Goal: Information Seeking & Learning: Learn about a topic

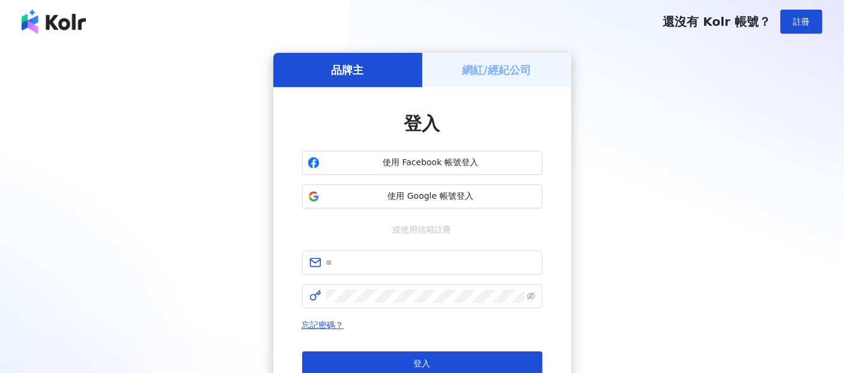
click at [486, 65] on h5 "網紅/經紀公司" at bounding box center [496, 69] width 69 height 15
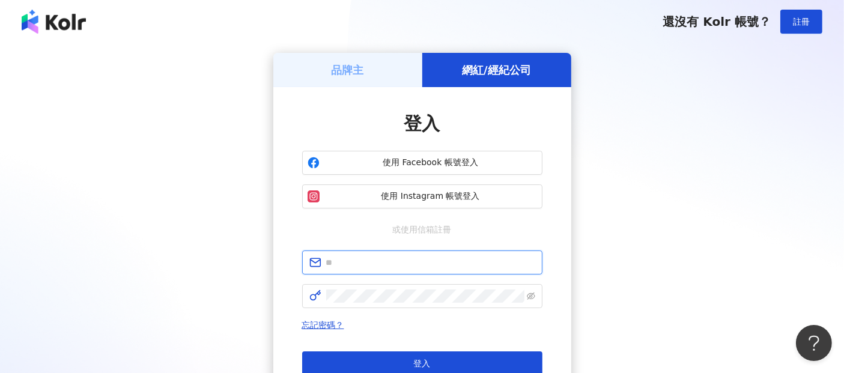
click at [359, 260] on input "text" at bounding box center [430, 262] width 209 height 13
type input "**********"
click button "登入" at bounding box center [422, 364] width 240 height 24
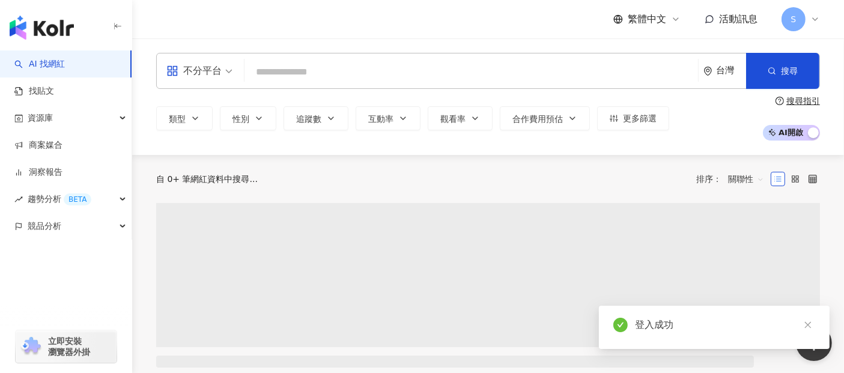
click at [202, 76] on div "不分平台" at bounding box center [193, 70] width 55 height 19
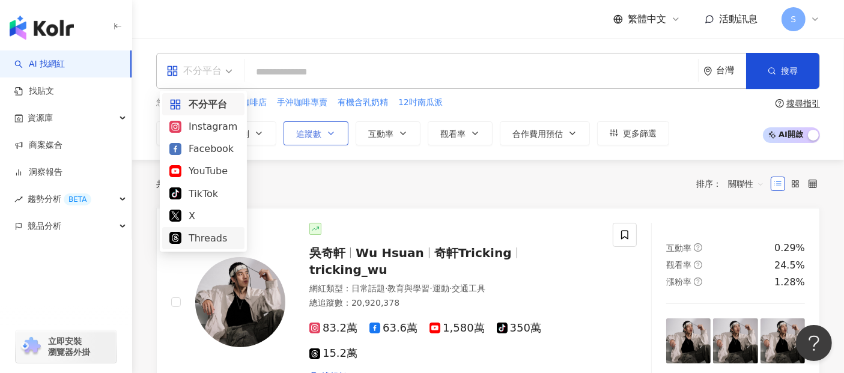
drag, startPoint x: 206, startPoint y: 239, endPoint x: 298, endPoint y: 129, distance: 143.7
click at [206, 238] on div "Threads" at bounding box center [203, 238] width 68 height 15
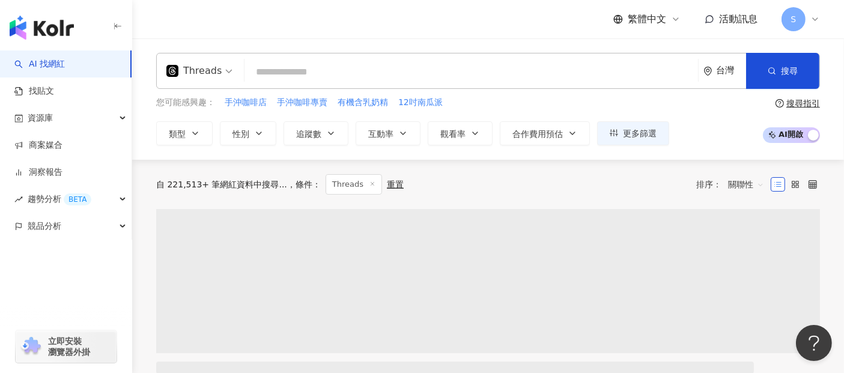
click at [362, 69] on input "search" at bounding box center [471, 72] width 444 height 23
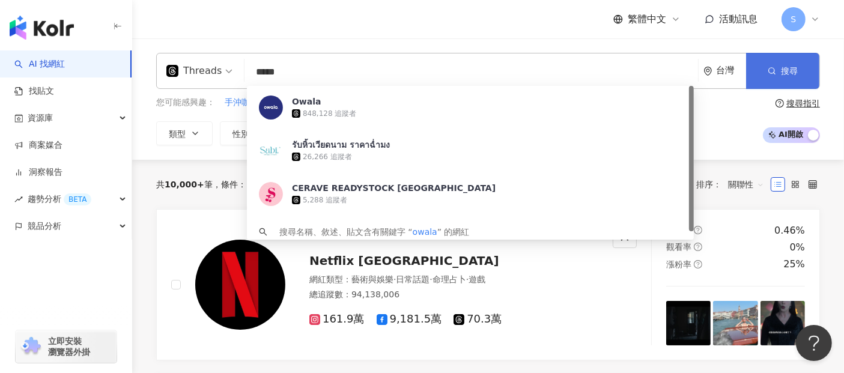
type input "*****"
click at [800, 81] on button "搜尋" at bounding box center [782, 71] width 73 height 36
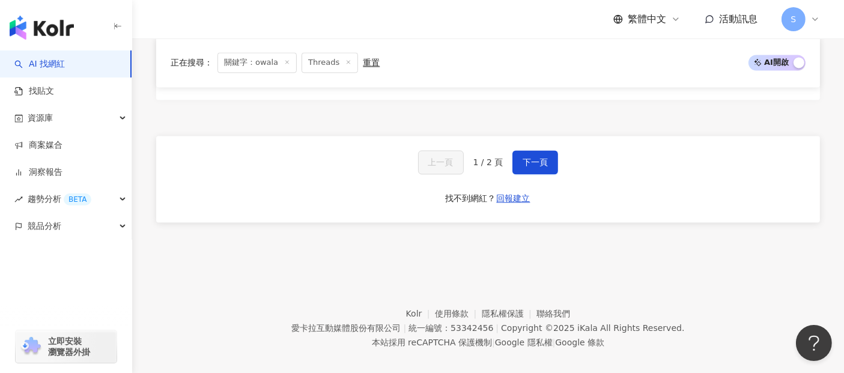
scroll to position [2336, 0]
click at [541, 165] on span "下一頁" at bounding box center [535, 161] width 25 height 10
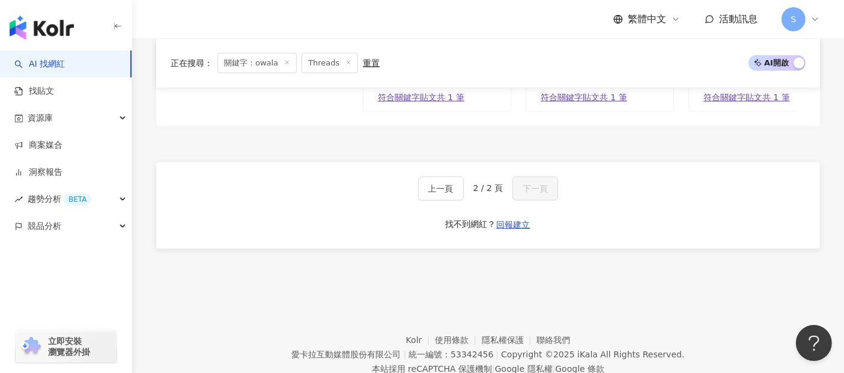
scroll to position [858, 0]
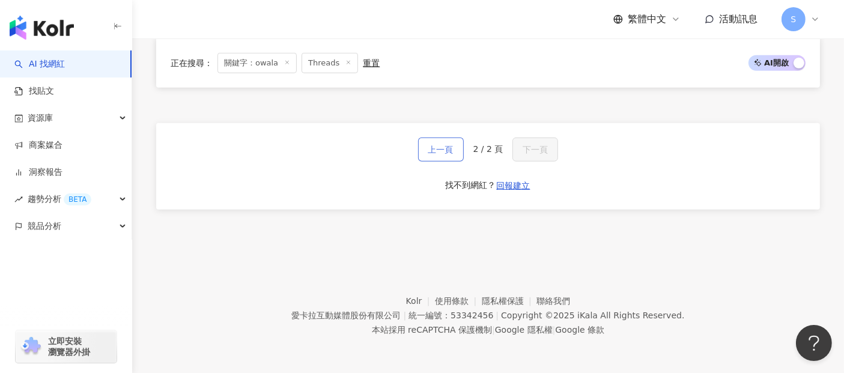
click at [449, 149] on span "上一頁" at bounding box center [440, 150] width 25 height 10
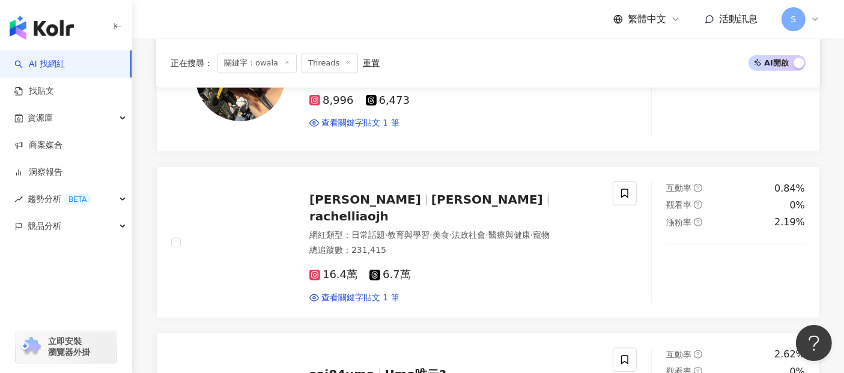
scroll to position [2361, 0]
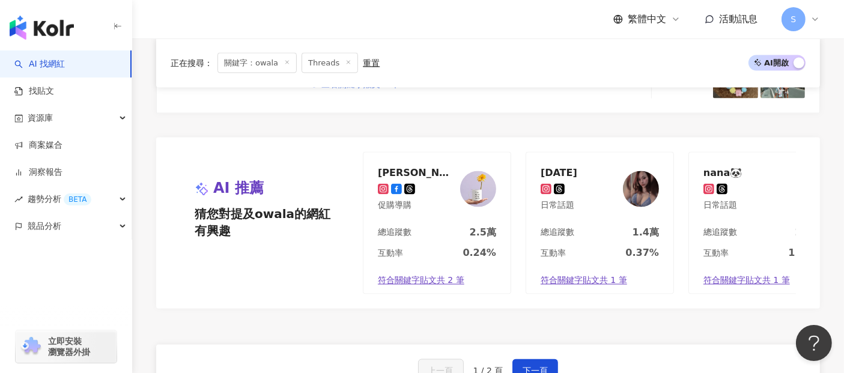
scroll to position [2203, 0]
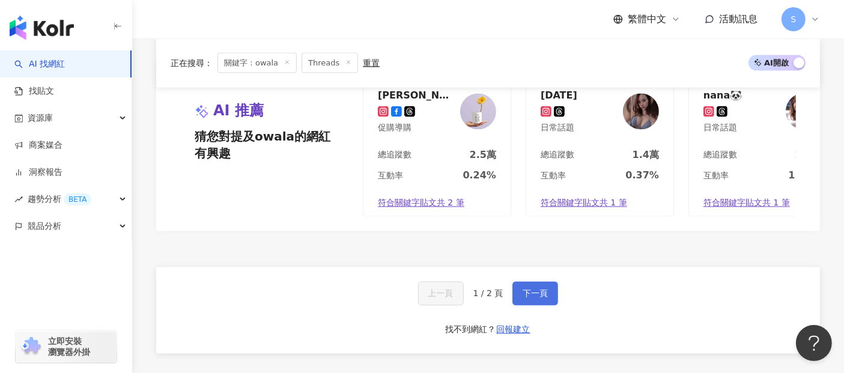
click at [530, 299] on span "下一頁" at bounding box center [535, 294] width 25 height 10
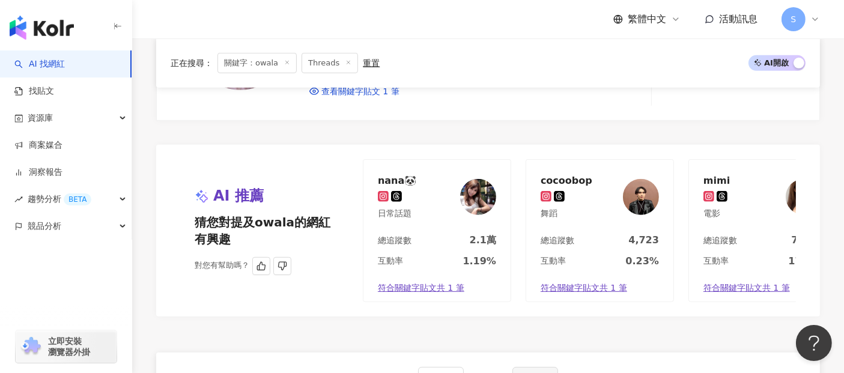
scroll to position [668, 0]
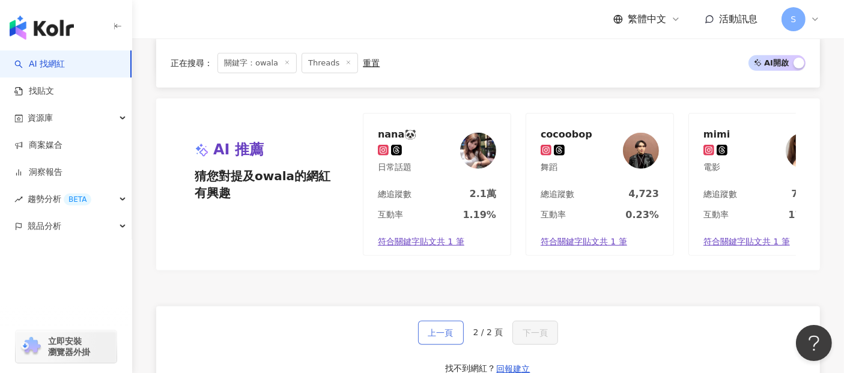
click at [439, 345] on button "上一頁" at bounding box center [441, 333] width 46 height 24
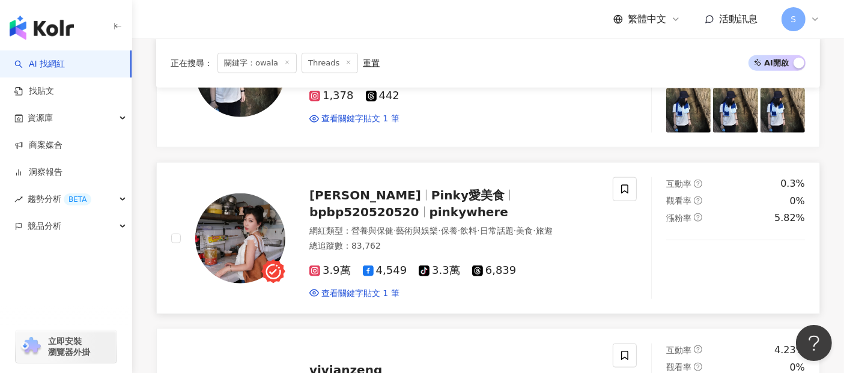
scroll to position [1602, 0]
